Goal: Use online tool/utility: Utilize a website feature to perform a specific function

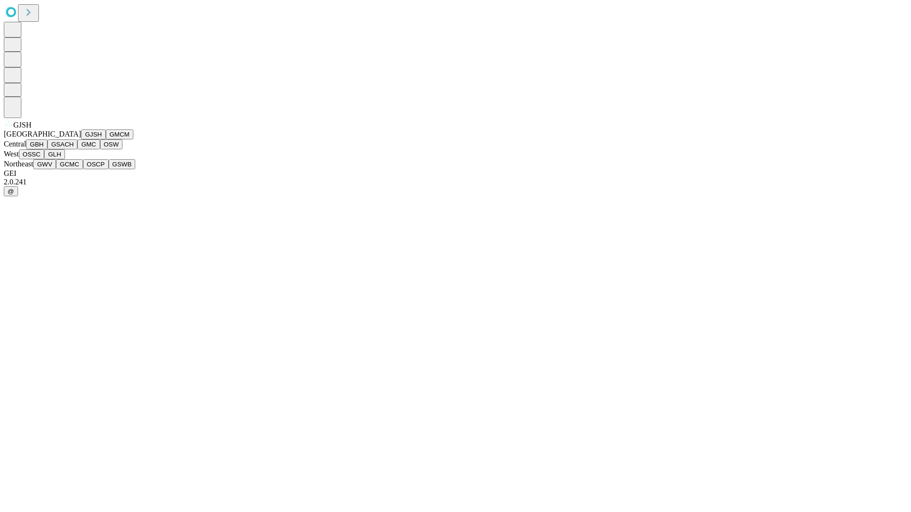
click at [81, 139] on button "GJSH" at bounding box center [93, 134] width 25 height 10
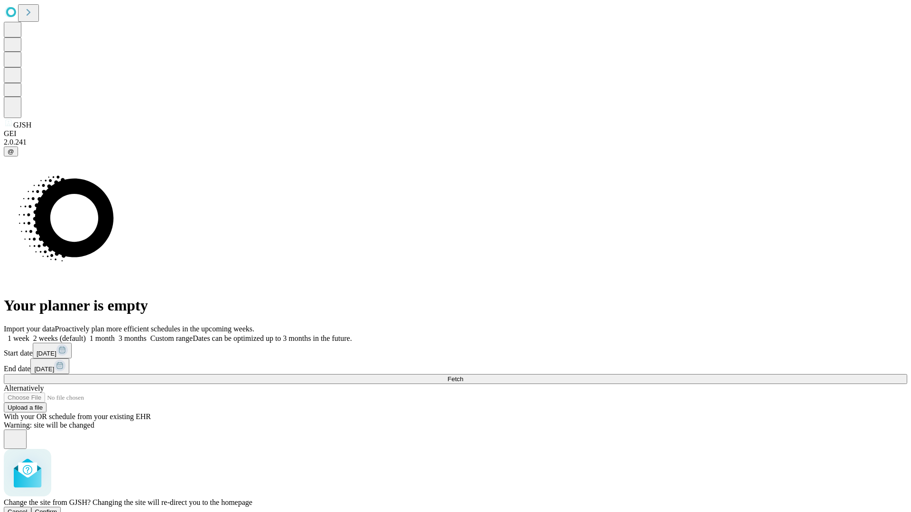
click at [57, 508] on span "Confirm" at bounding box center [46, 511] width 22 height 7
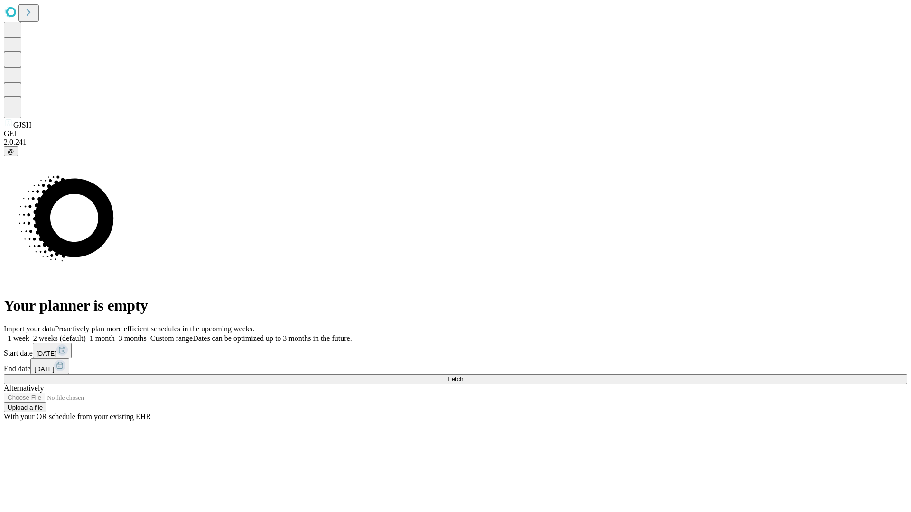
click at [29, 334] on label "1 week" at bounding box center [17, 338] width 26 height 8
click at [463, 376] on span "Fetch" at bounding box center [455, 379] width 16 height 7
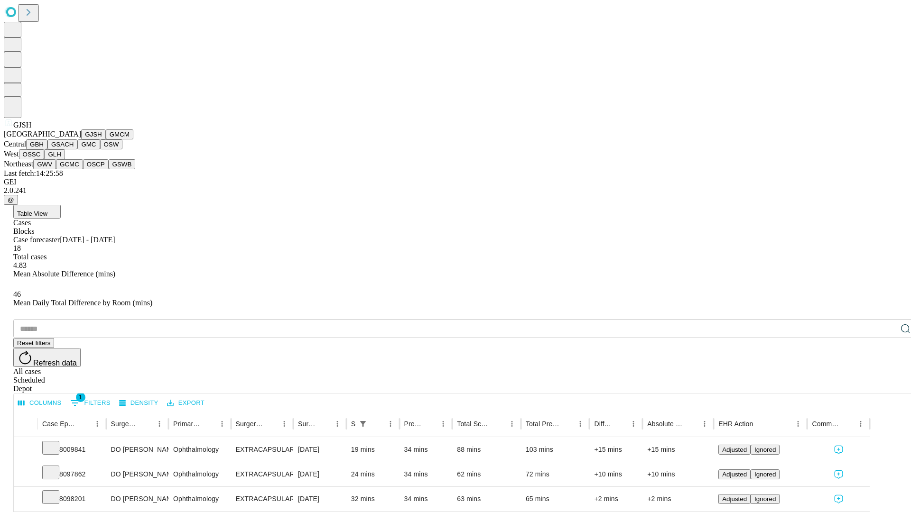
click at [106, 139] on button "GMCM" at bounding box center [120, 134] width 28 height 10
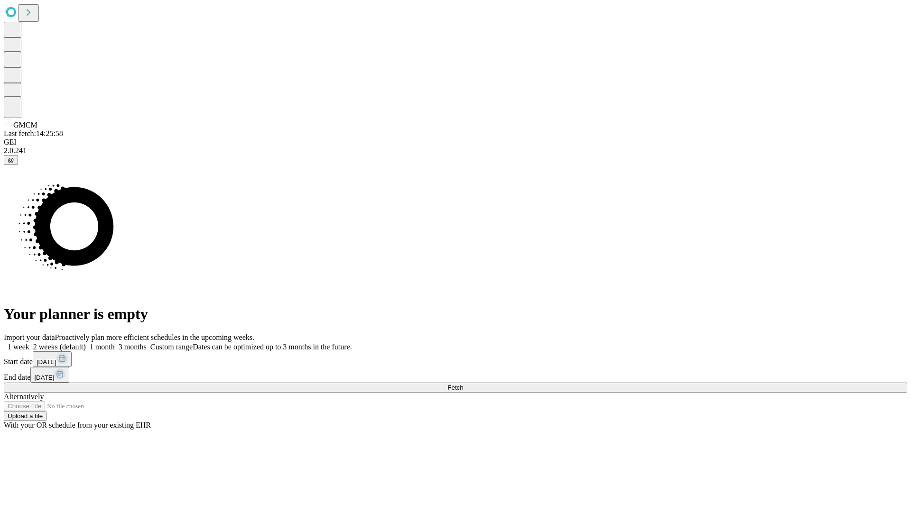
click at [29, 343] on label "1 week" at bounding box center [17, 347] width 26 height 8
click at [463, 384] on span "Fetch" at bounding box center [455, 387] width 16 height 7
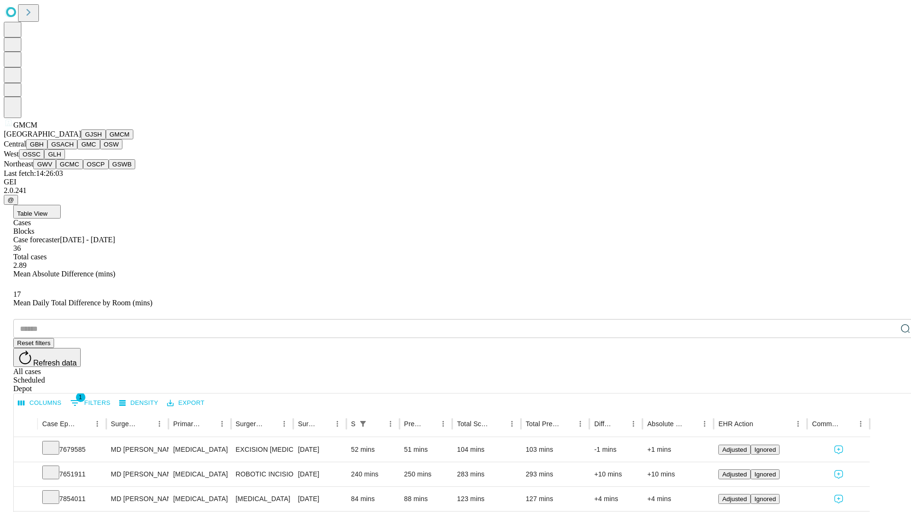
click at [47, 149] on button "GBH" at bounding box center [36, 144] width 21 height 10
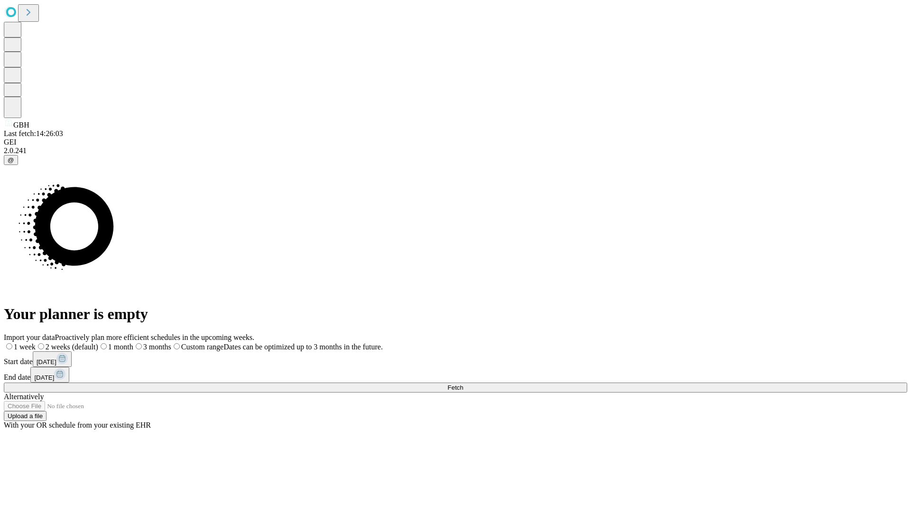
click at [36, 343] on label "1 week" at bounding box center [20, 347] width 32 height 8
click at [463, 384] on span "Fetch" at bounding box center [455, 387] width 16 height 7
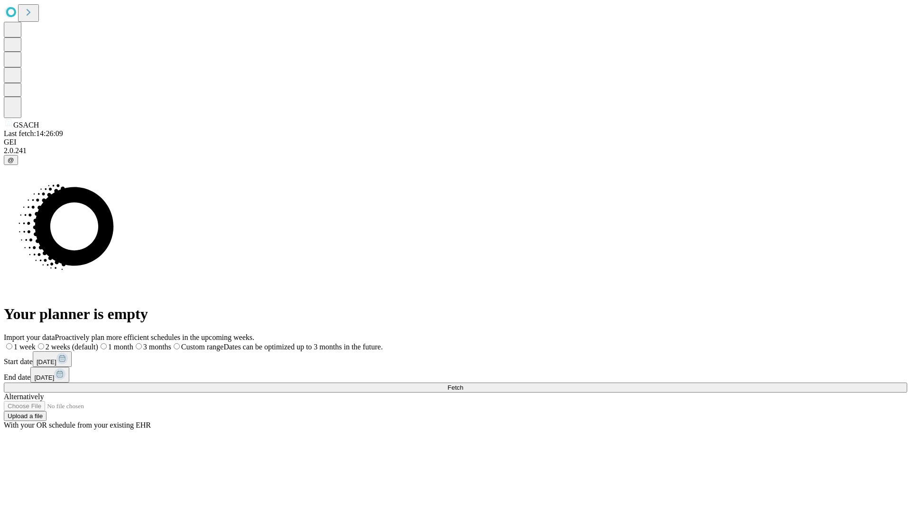
click at [36, 343] on label "1 week" at bounding box center [20, 347] width 32 height 8
click at [463, 384] on span "Fetch" at bounding box center [455, 387] width 16 height 7
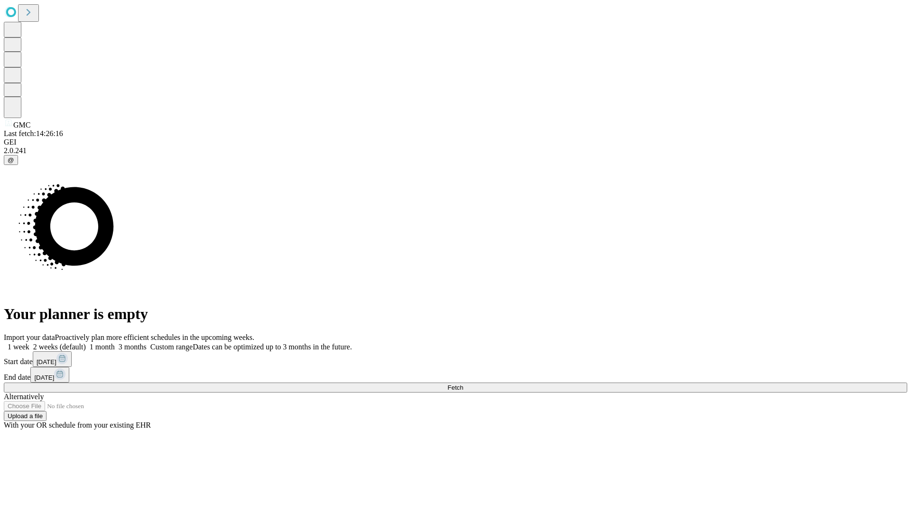
click at [29, 343] on label "1 week" at bounding box center [17, 347] width 26 height 8
click at [463, 384] on span "Fetch" at bounding box center [455, 387] width 16 height 7
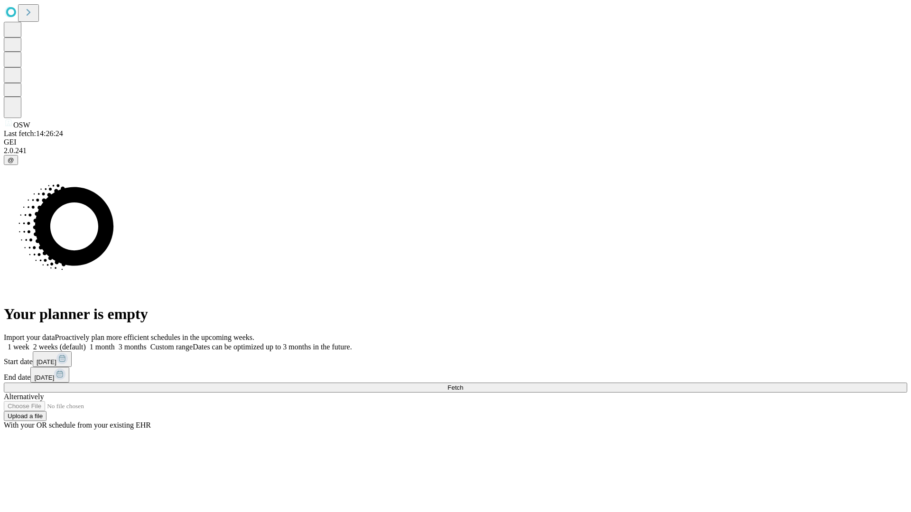
click at [29, 343] on label "1 week" at bounding box center [17, 347] width 26 height 8
click at [463, 384] on span "Fetch" at bounding box center [455, 387] width 16 height 7
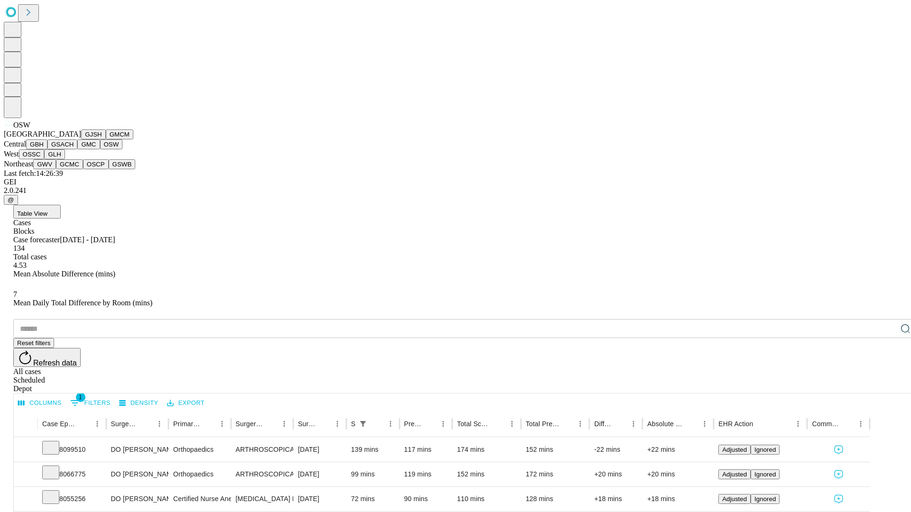
click at [45, 159] on button "OSSC" at bounding box center [32, 154] width 26 height 10
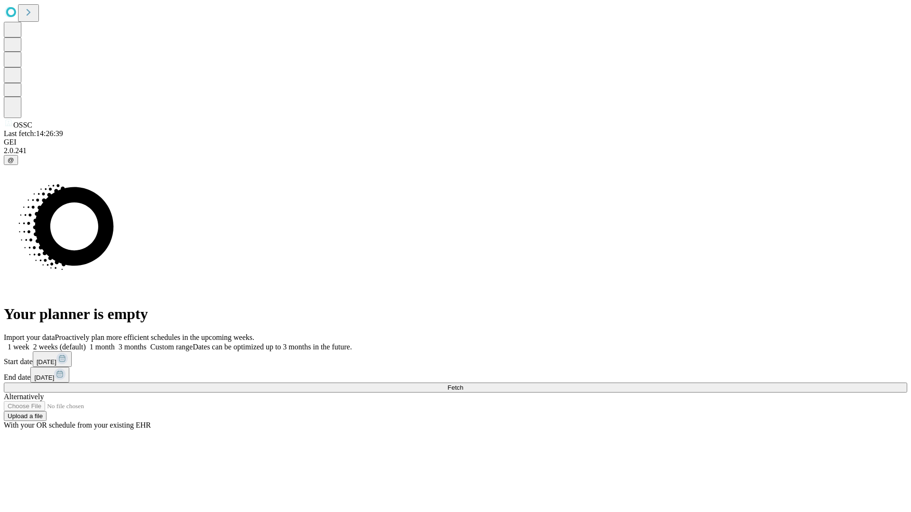
click at [463, 384] on span "Fetch" at bounding box center [455, 387] width 16 height 7
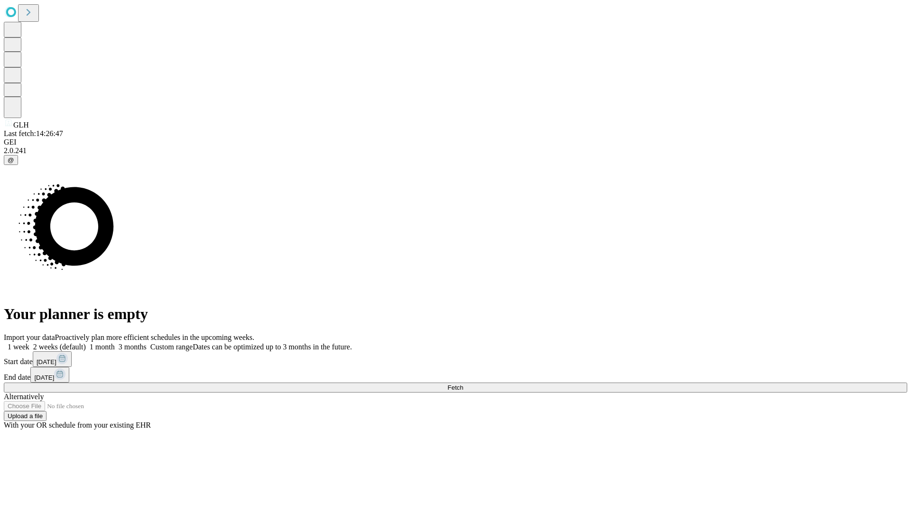
click at [29, 343] on label "1 week" at bounding box center [17, 347] width 26 height 8
click at [463, 384] on span "Fetch" at bounding box center [455, 387] width 16 height 7
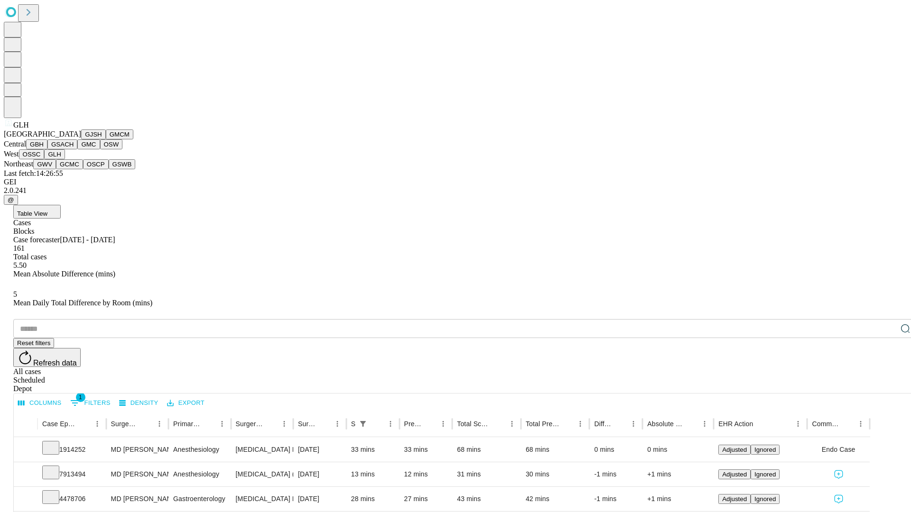
click at [56, 169] on button "GWV" at bounding box center [44, 164] width 23 height 10
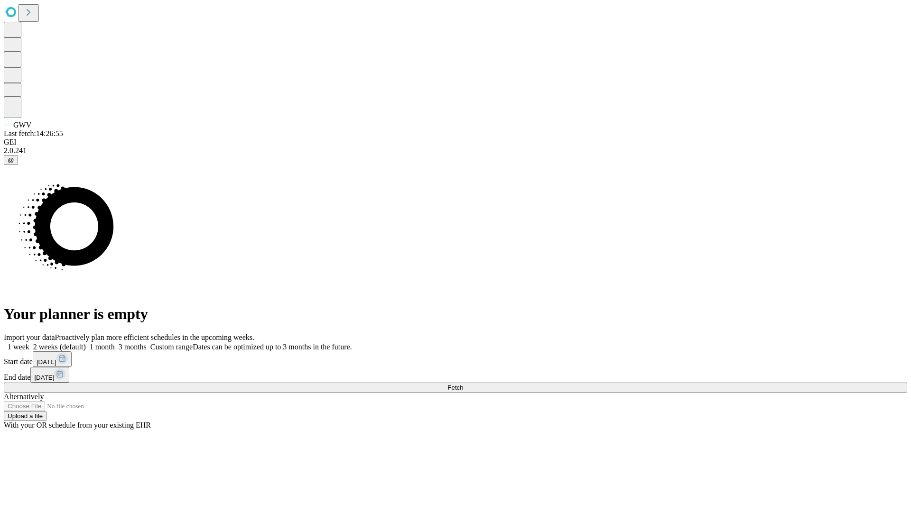
click at [29, 343] on label "1 week" at bounding box center [17, 347] width 26 height 8
click at [463, 384] on span "Fetch" at bounding box center [455, 387] width 16 height 7
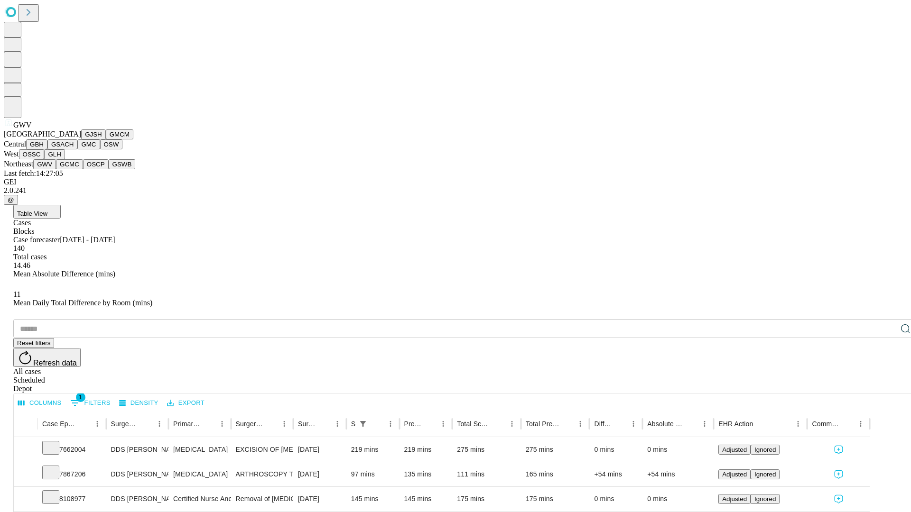
click at [74, 169] on button "GCMC" at bounding box center [69, 164] width 27 height 10
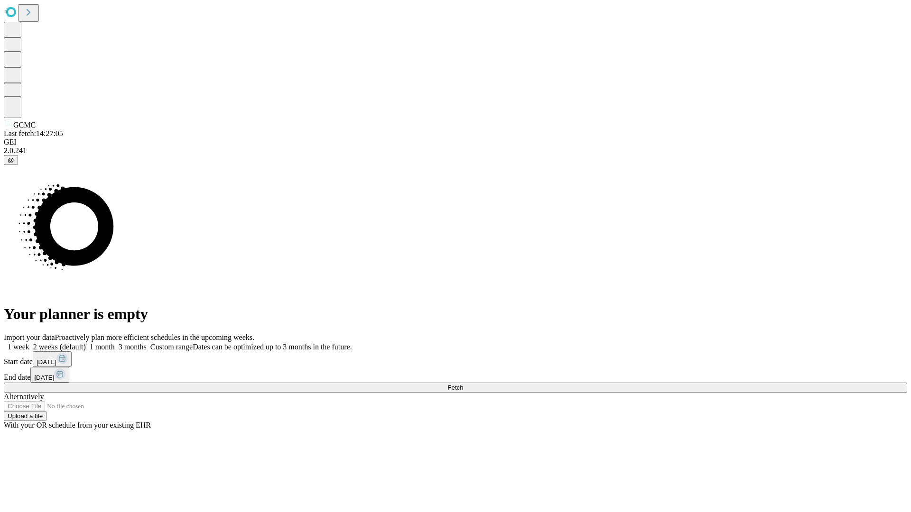
click at [29, 343] on label "1 week" at bounding box center [17, 347] width 26 height 8
click at [463, 384] on span "Fetch" at bounding box center [455, 387] width 16 height 7
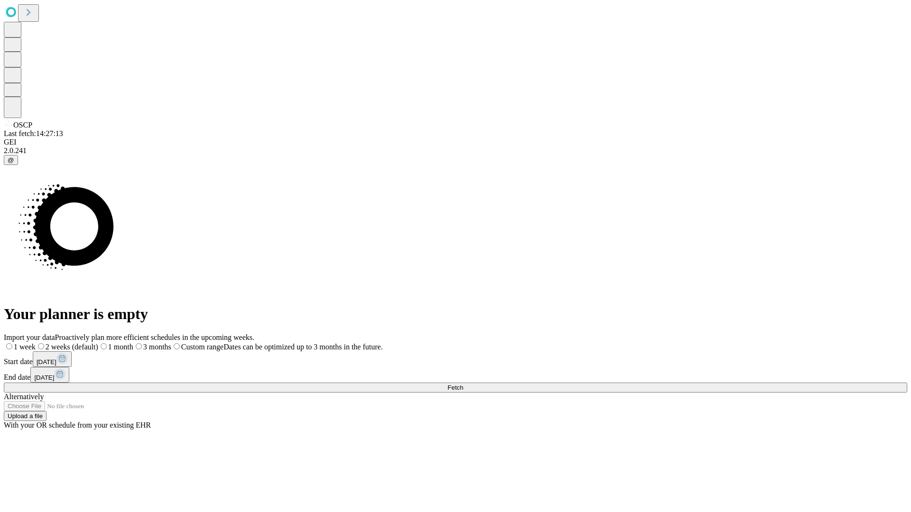
click at [36, 343] on label "1 week" at bounding box center [20, 347] width 32 height 8
click at [463, 384] on span "Fetch" at bounding box center [455, 387] width 16 height 7
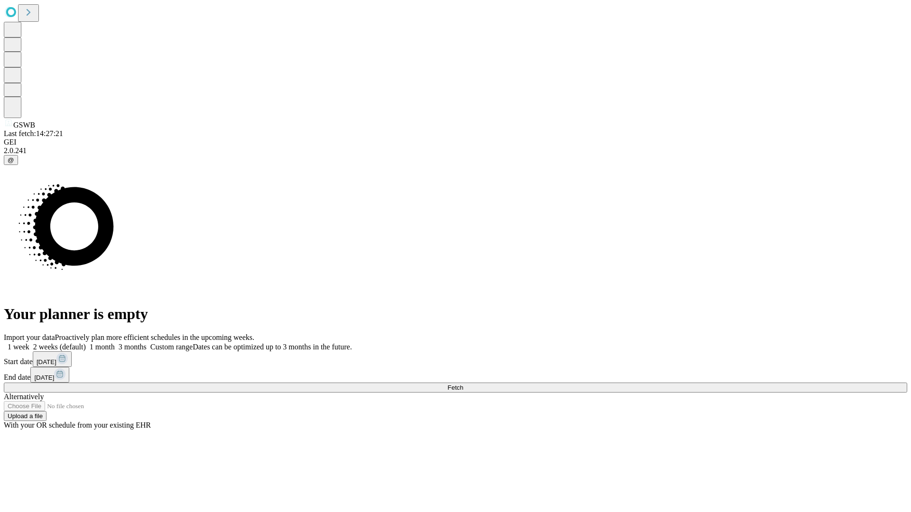
click at [29, 343] on label "1 week" at bounding box center [17, 347] width 26 height 8
click at [463, 384] on span "Fetch" at bounding box center [455, 387] width 16 height 7
